Goal: Task Accomplishment & Management: Complete application form

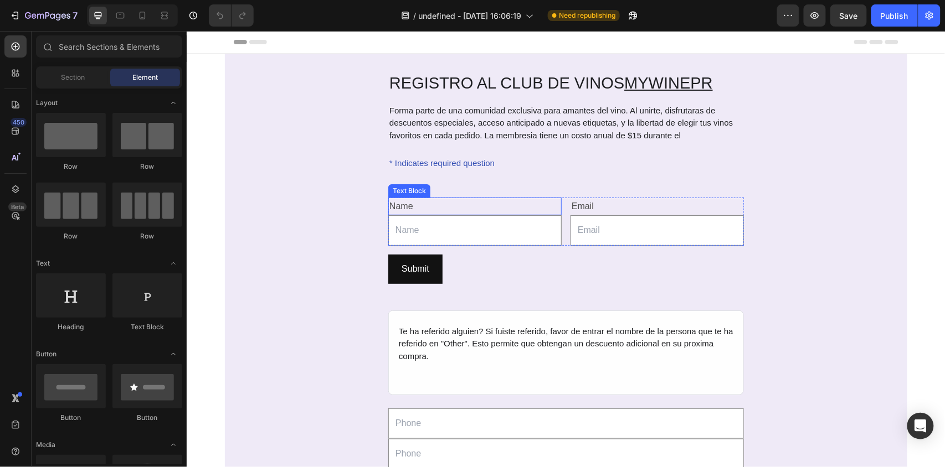
drag, startPoint x: 471, startPoint y: 213, endPoint x: 466, endPoint y: 125, distance: 88.2
click at [471, 213] on div "Name" at bounding box center [474, 206] width 173 height 18
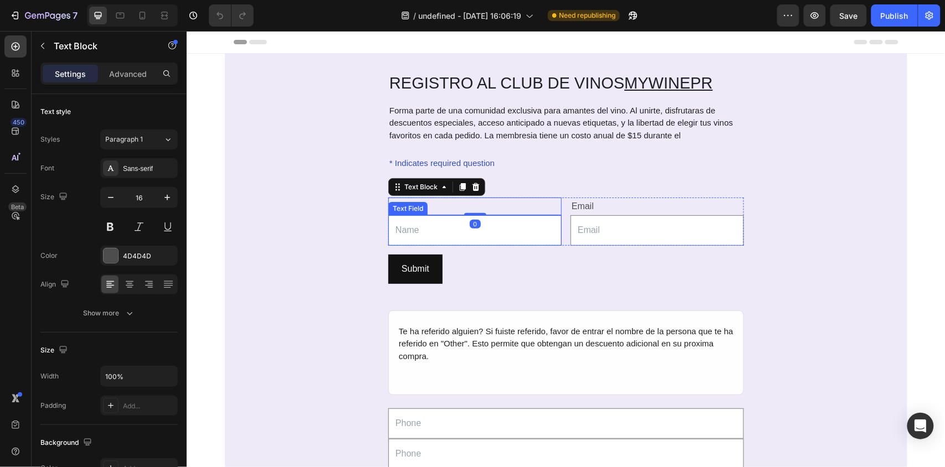
click at [441, 227] on input "text" at bounding box center [474, 230] width 173 height 30
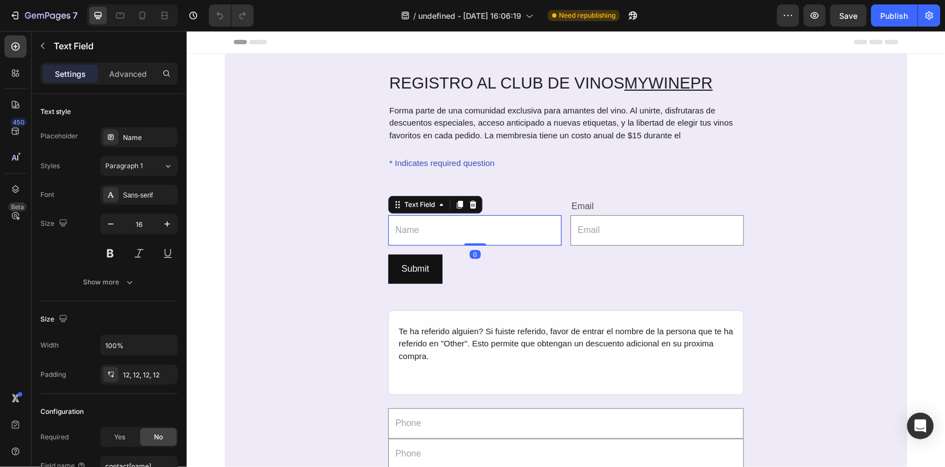
click at [570, 235] on input "email" at bounding box center [656, 230] width 173 height 30
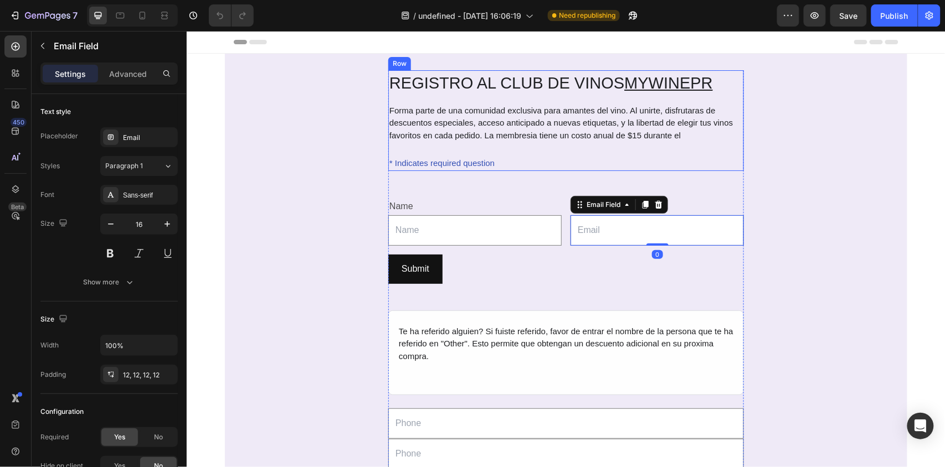
click at [554, 153] on div "REGISTRO AL CLUB DE VINOS MYWINEPR Heading Forma parte de una comunidad exclusi…" at bounding box center [566, 120] width 356 height 101
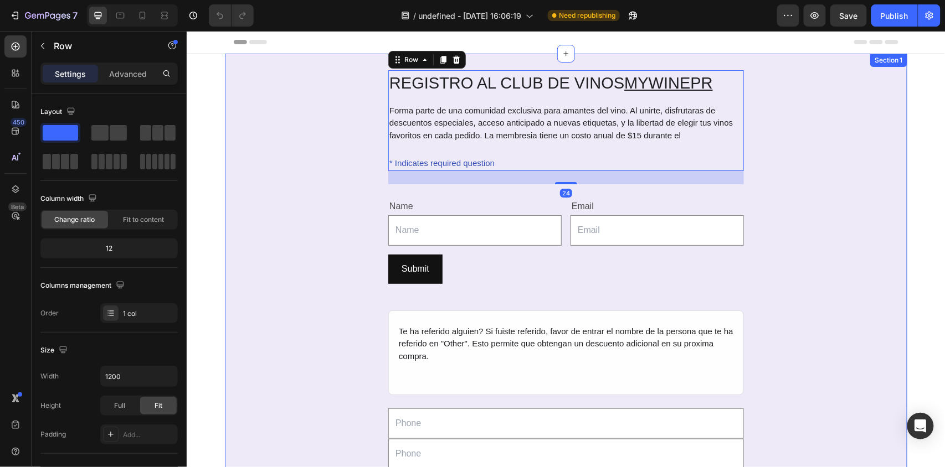
click at [365, 131] on div "REGISTRO AL CLUB DE VINOS MYWINEPR Heading Forma parte de una comunidad exclusi…" at bounding box center [565, 305] width 682 height 471
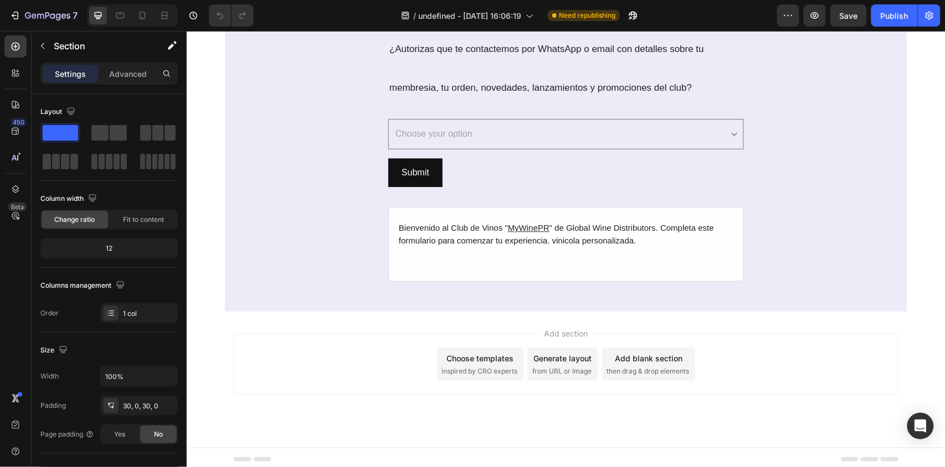
scroll to position [2325, 0]
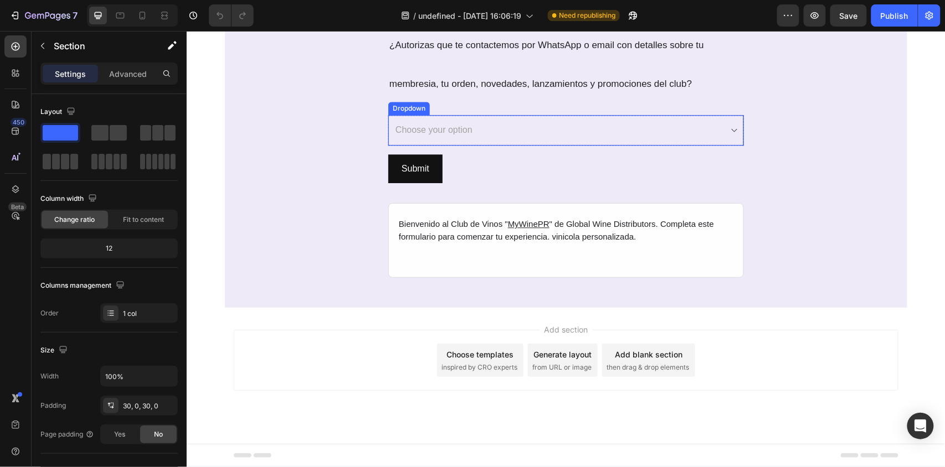
click at [494, 127] on select "Choose your option Sí, autorizo recibir comunicaciones del Club de Vinos Send m…" at bounding box center [566, 130] width 356 height 30
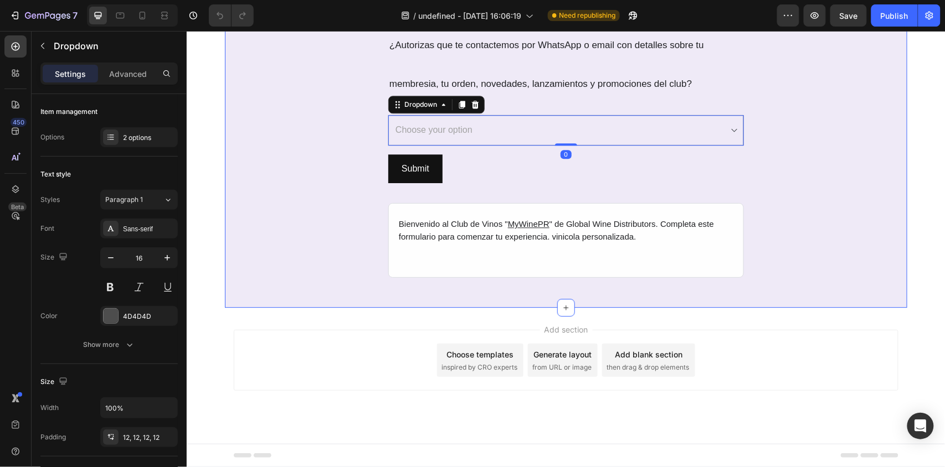
click at [335, 128] on div "REGISTRO AL CLUB DE VINOS MYWINEPR Heading SECCIÓN FINAL: Autorización y Contac…" at bounding box center [565, 24] width 682 height 533
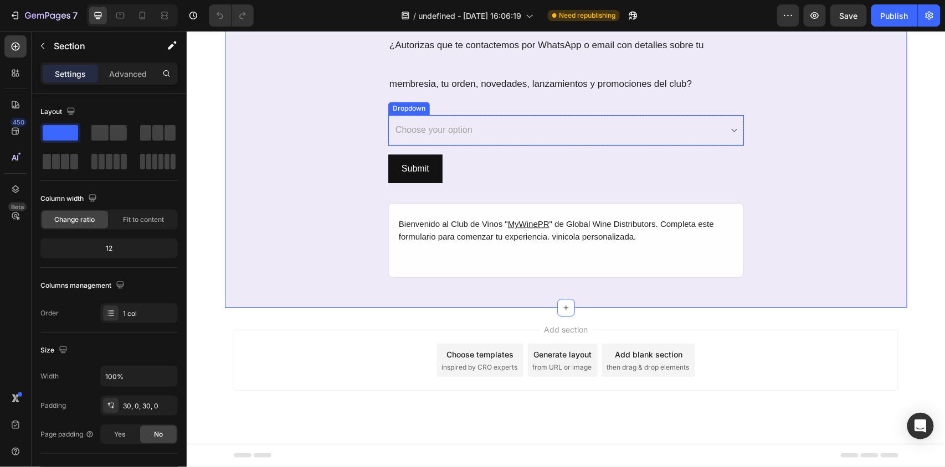
click at [438, 127] on select "Choose your option Sí, autorizo recibir comunicaciones del Club de Vinos Send m…" at bounding box center [566, 130] width 356 height 30
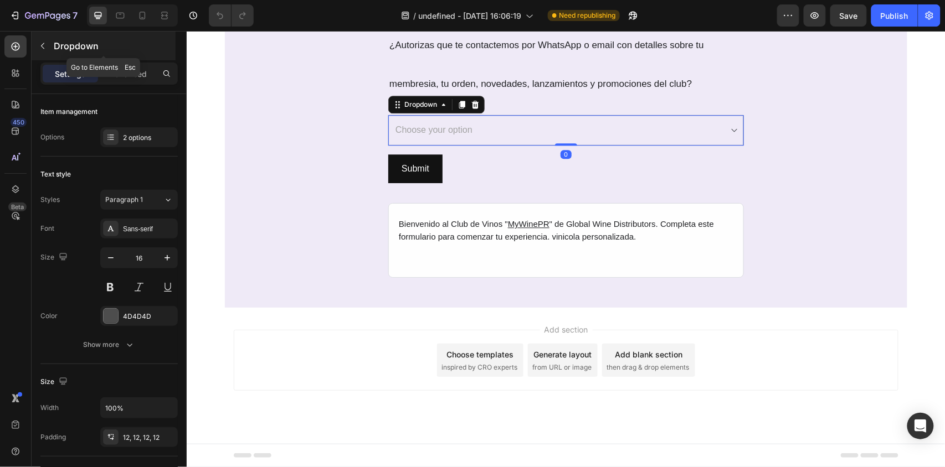
click at [64, 47] on p "Dropdown" at bounding box center [114, 45] width 120 height 13
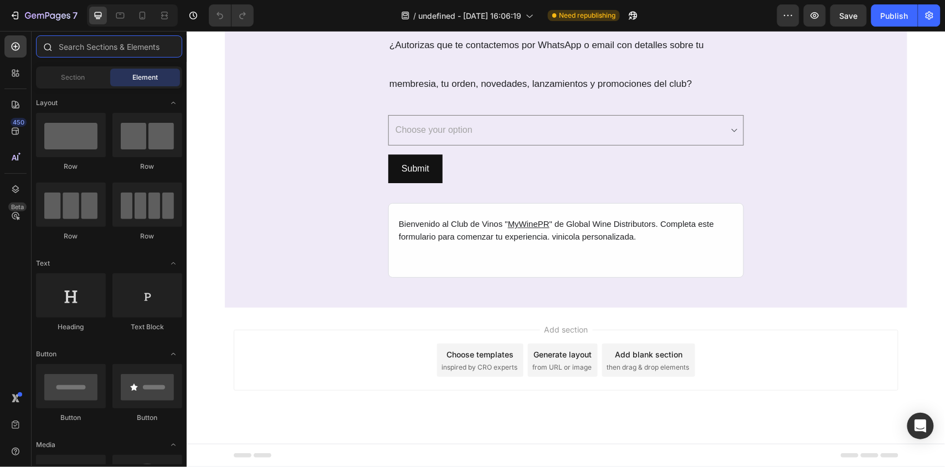
click at [106, 47] on input "text" at bounding box center [109, 46] width 146 height 22
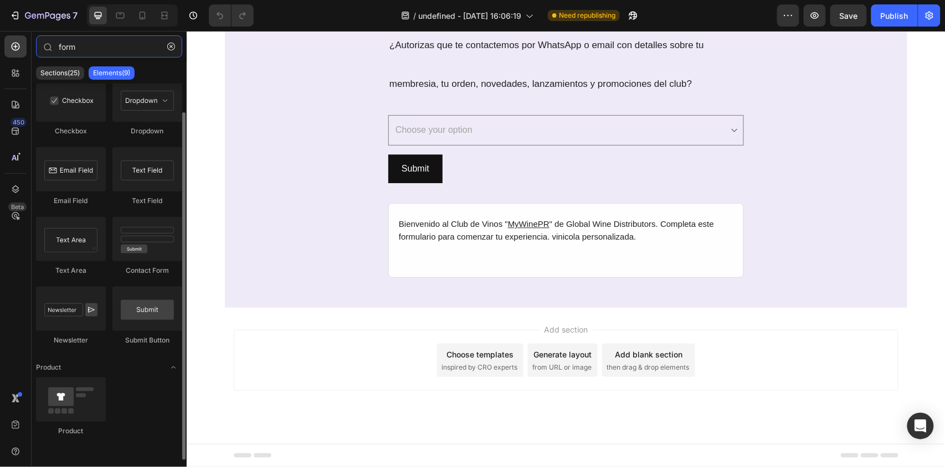
scroll to position [0, 0]
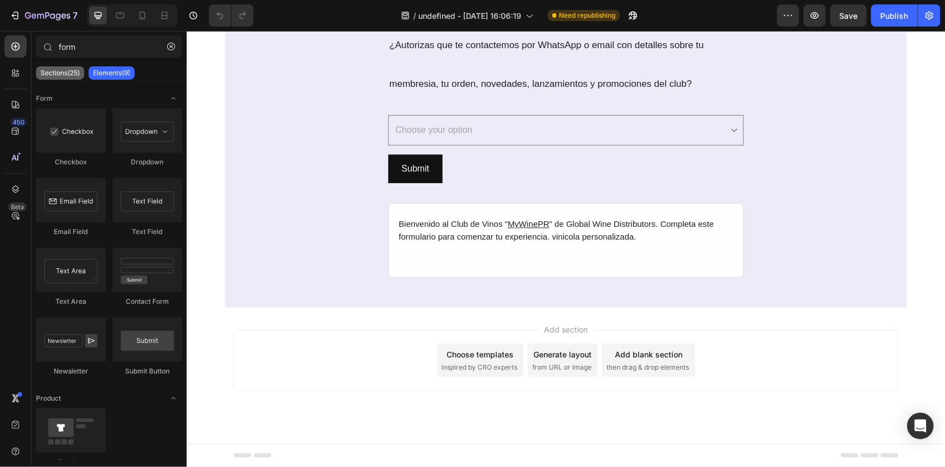
click at [51, 71] on p "Sections(25)" at bounding box center [59, 73] width 39 height 9
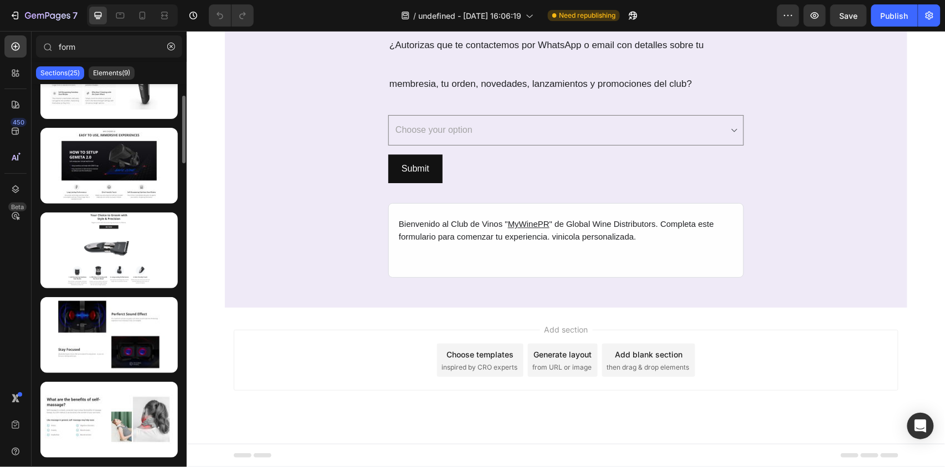
scroll to position [184, 0]
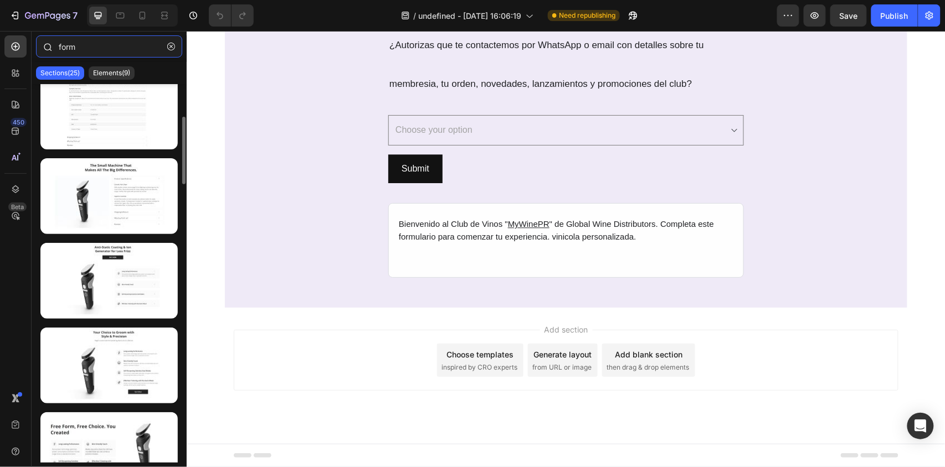
click at [104, 49] on input "form" at bounding box center [109, 46] width 146 height 22
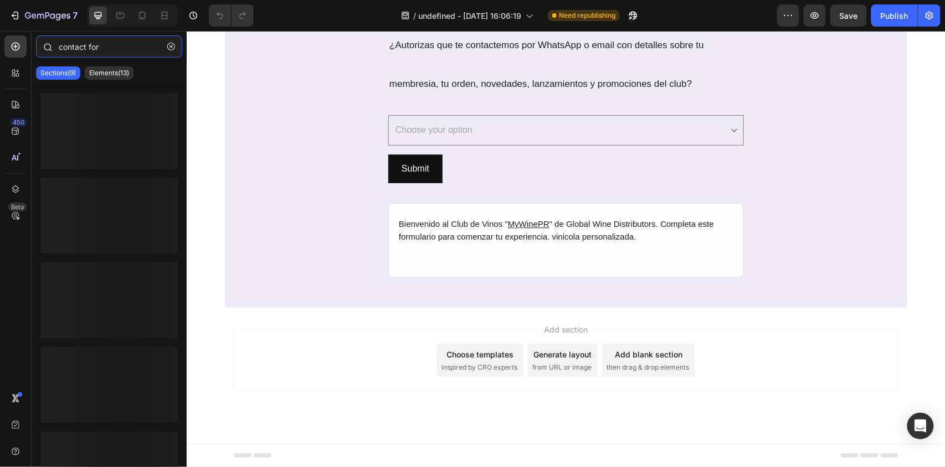
type input "contact form"
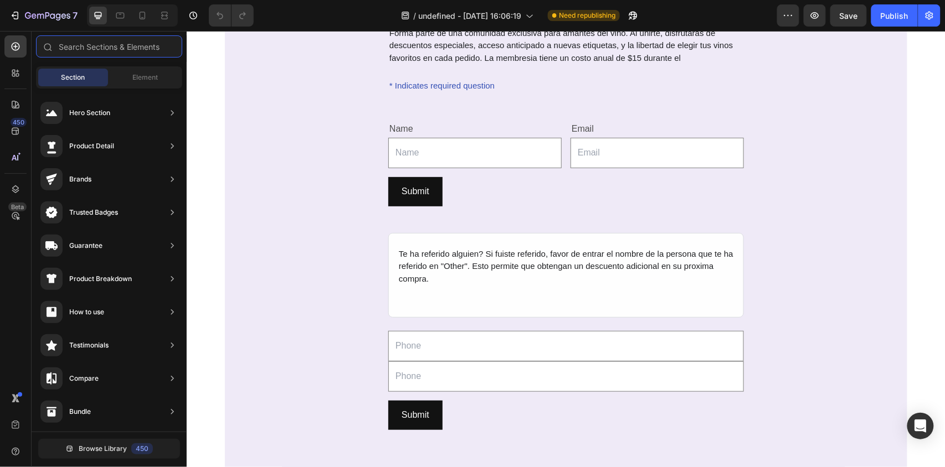
scroll to position [0, 0]
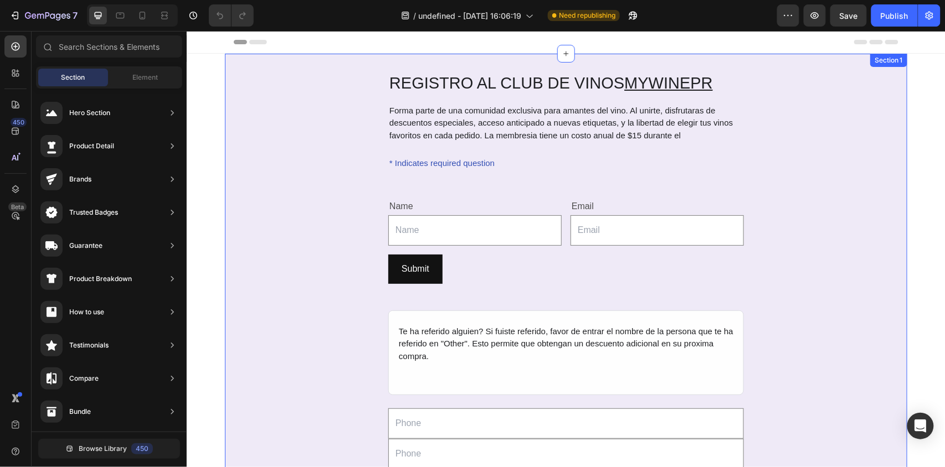
click at [840, 303] on div "REGISTRO AL CLUB DE VINOS MYWINEPR Heading Forma parte de una comunidad exclusi…" at bounding box center [565, 305] width 682 height 471
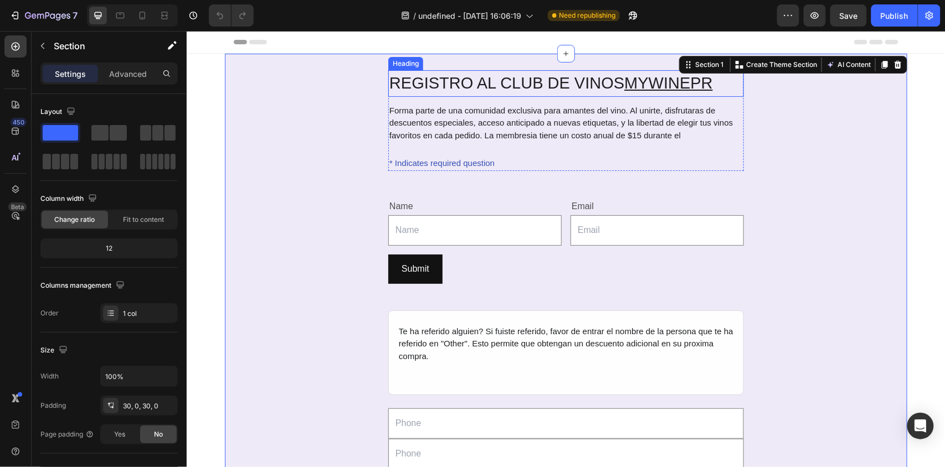
click at [467, 86] on h2 "REGISTRO AL CLUB DE VINOS MYWINEPR" at bounding box center [566, 83] width 356 height 27
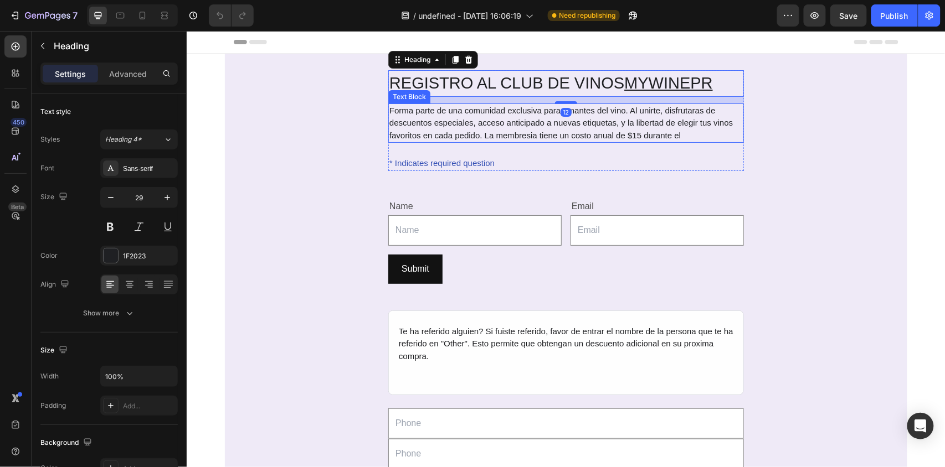
click at [461, 114] on div "Forma parte de una comunidad exclusiva para amantes del vino. Al unirte, disfru…" at bounding box center [566, 123] width 356 height 40
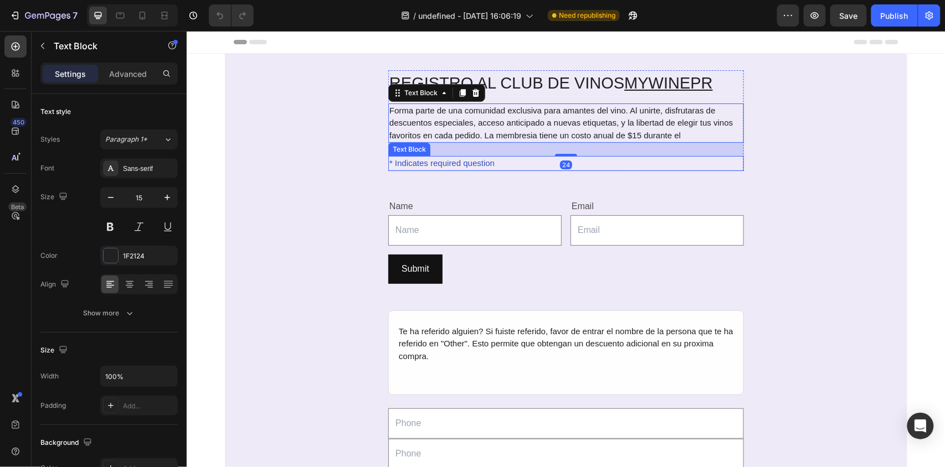
click at [437, 159] on div "* Indicates required question" at bounding box center [566, 163] width 356 height 15
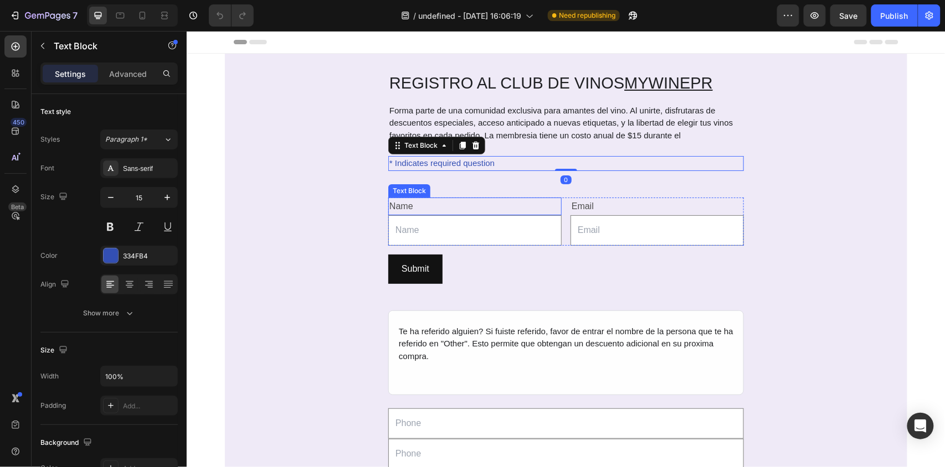
click at [450, 197] on div "Name" at bounding box center [474, 206] width 173 height 18
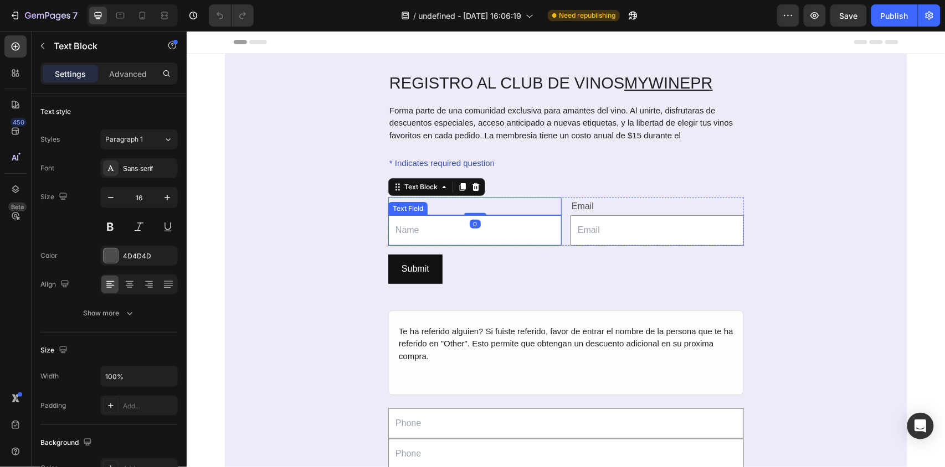
click at [454, 238] on input "text" at bounding box center [474, 230] width 173 height 30
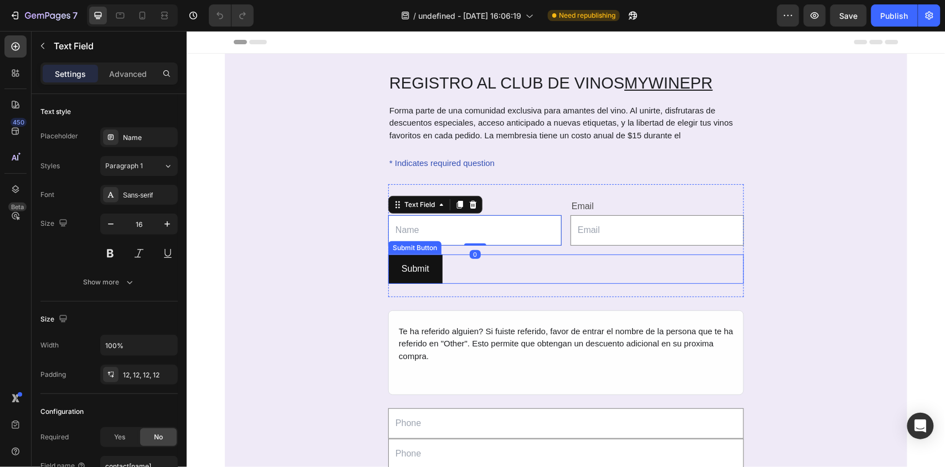
click at [456, 268] on div "Submit Submit Button" at bounding box center [566, 268] width 356 height 29
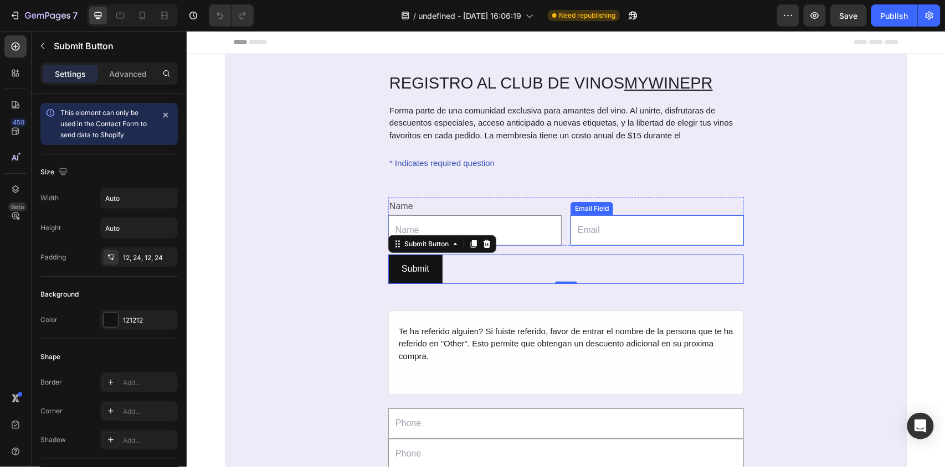
click at [636, 234] on input "email" at bounding box center [656, 230] width 173 height 30
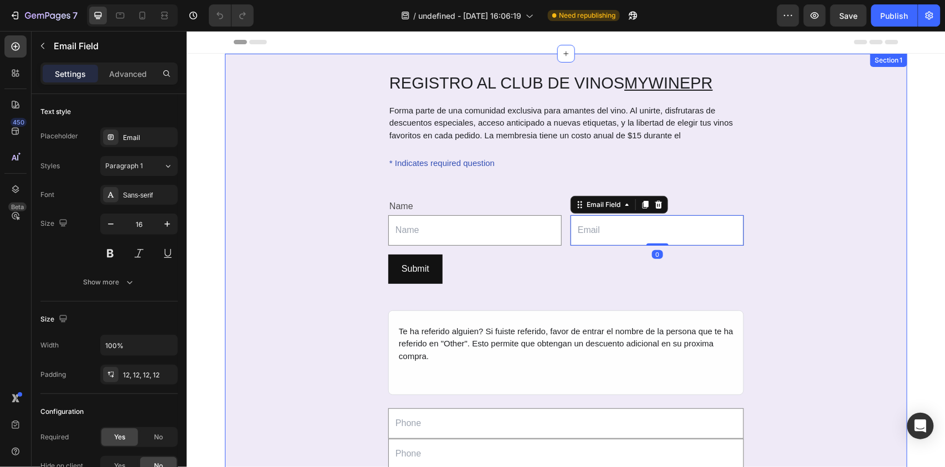
click at [800, 222] on div "REGISTRO AL CLUB DE VINOS MYWINEPR Heading Forma parte de una comunidad exclusi…" at bounding box center [565, 305] width 682 height 471
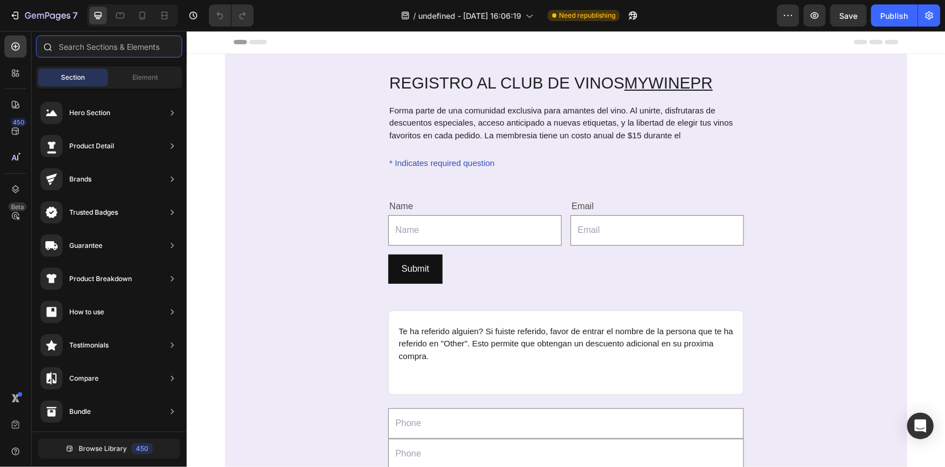
click at [109, 47] on input "text" at bounding box center [109, 46] width 146 height 22
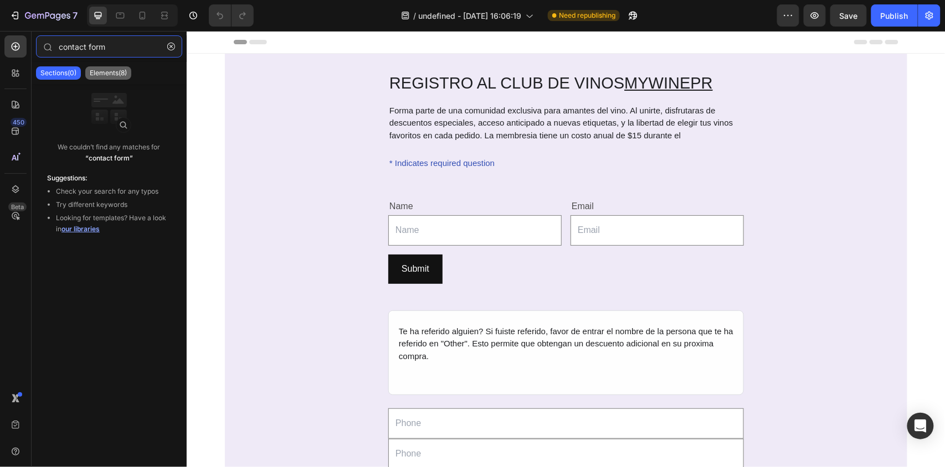
type input "contact form"
click at [109, 71] on p "Elements(8)" at bounding box center [108, 73] width 37 height 9
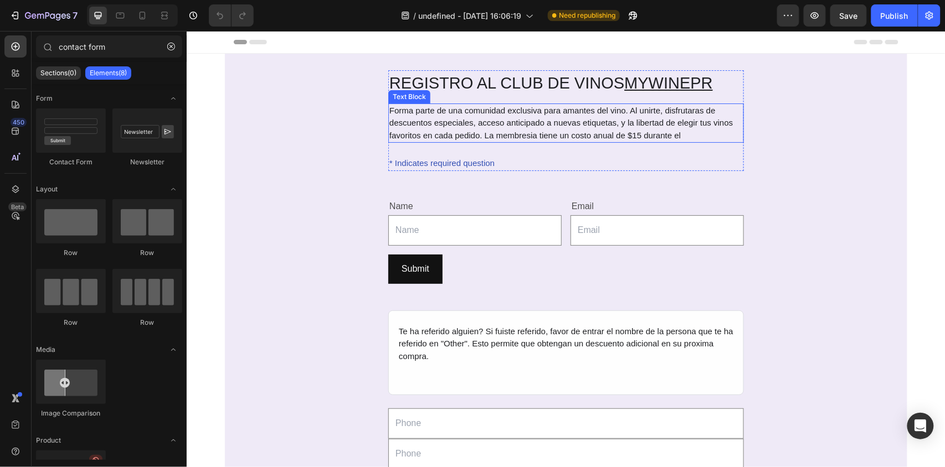
click at [540, 131] on div "Forma parte de una comunidad exclusiva para amantes del vino. Al unirte, disfru…" at bounding box center [566, 123] width 356 height 40
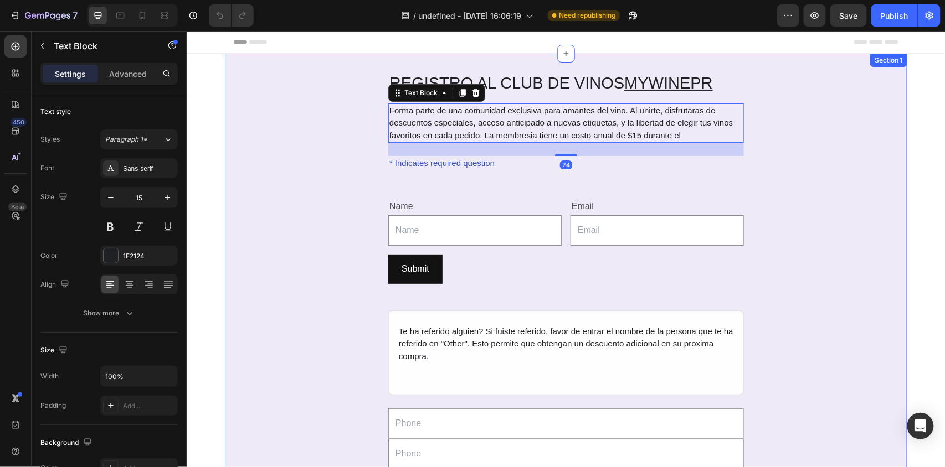
click at [374, 171] on div "REGISTRO AL CLUB DE VINOS MYWINEPR Heading Forma parte de una comunidad exclusi…" at bounding box center [565, 305] width 682 height 471
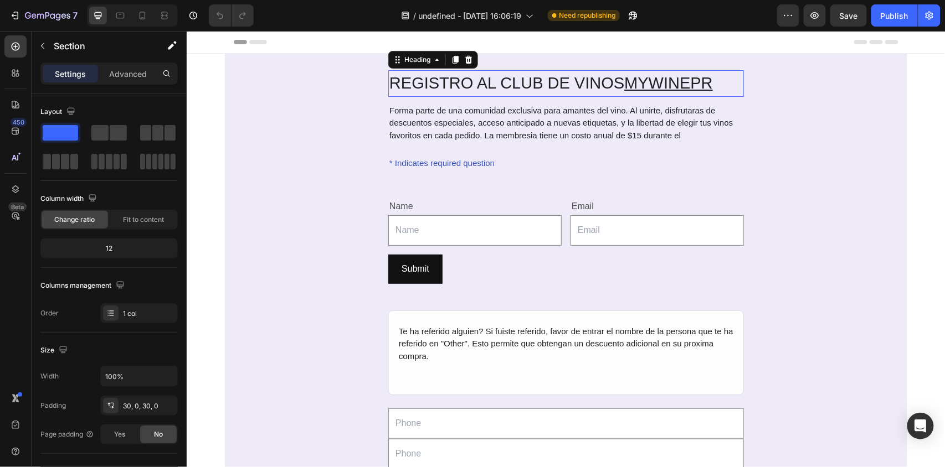
click at [388, 77] on h2 "REGISTRO AL CLUB DE VINOS MYWINEPR" at bounding box center [566, 83] width 356 height 27
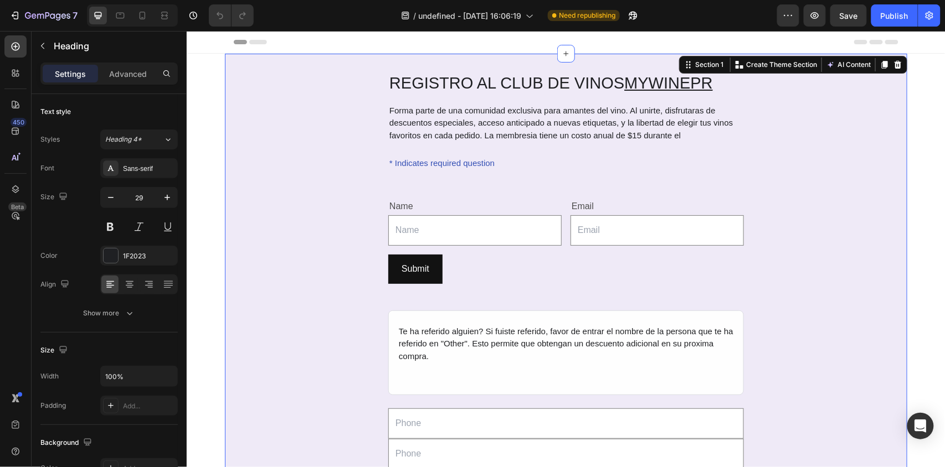
click at [295, 105] on div "REGISTRO AL CLUB DE VINOS MYWINEPR Heading Forma parte de una comunidad exclusi…" at bounding box center [565, 305] width 682 height 471
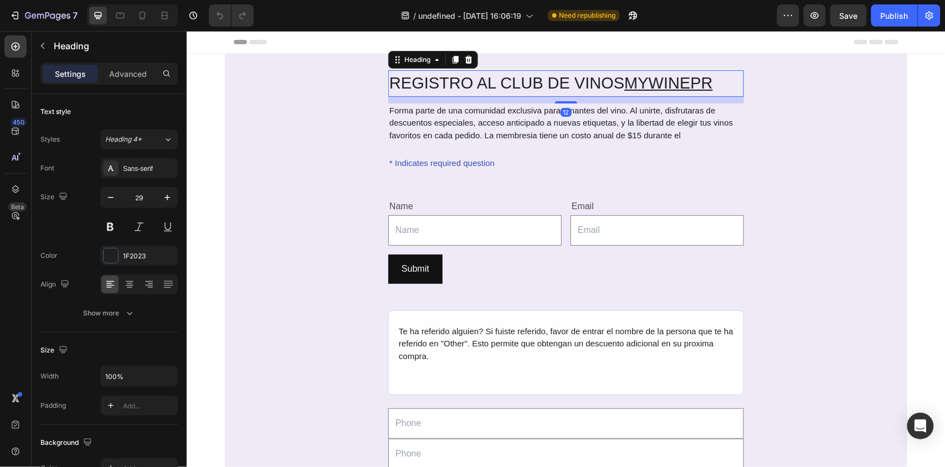
click at [432, 85] on h2 "REGISTRO AL CLUB DE VINOS MYWINEPR" at bounding box center [566, 83] width 356 height 27
